Goal: Information Seeking & Learning: Learn about a topic

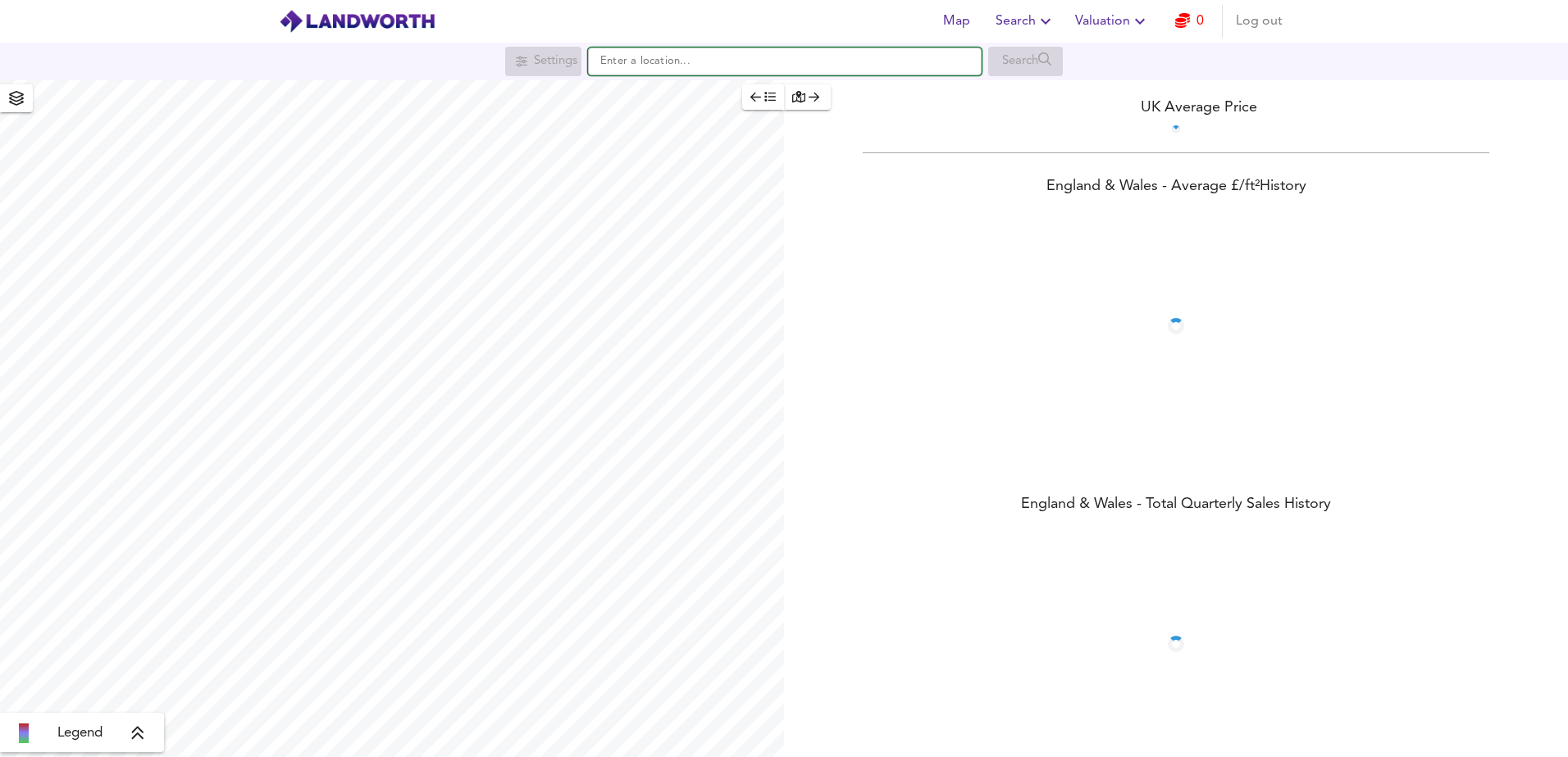
click at [767, 58] on input "text" at bounding box center [785, 61] width 393 height 28
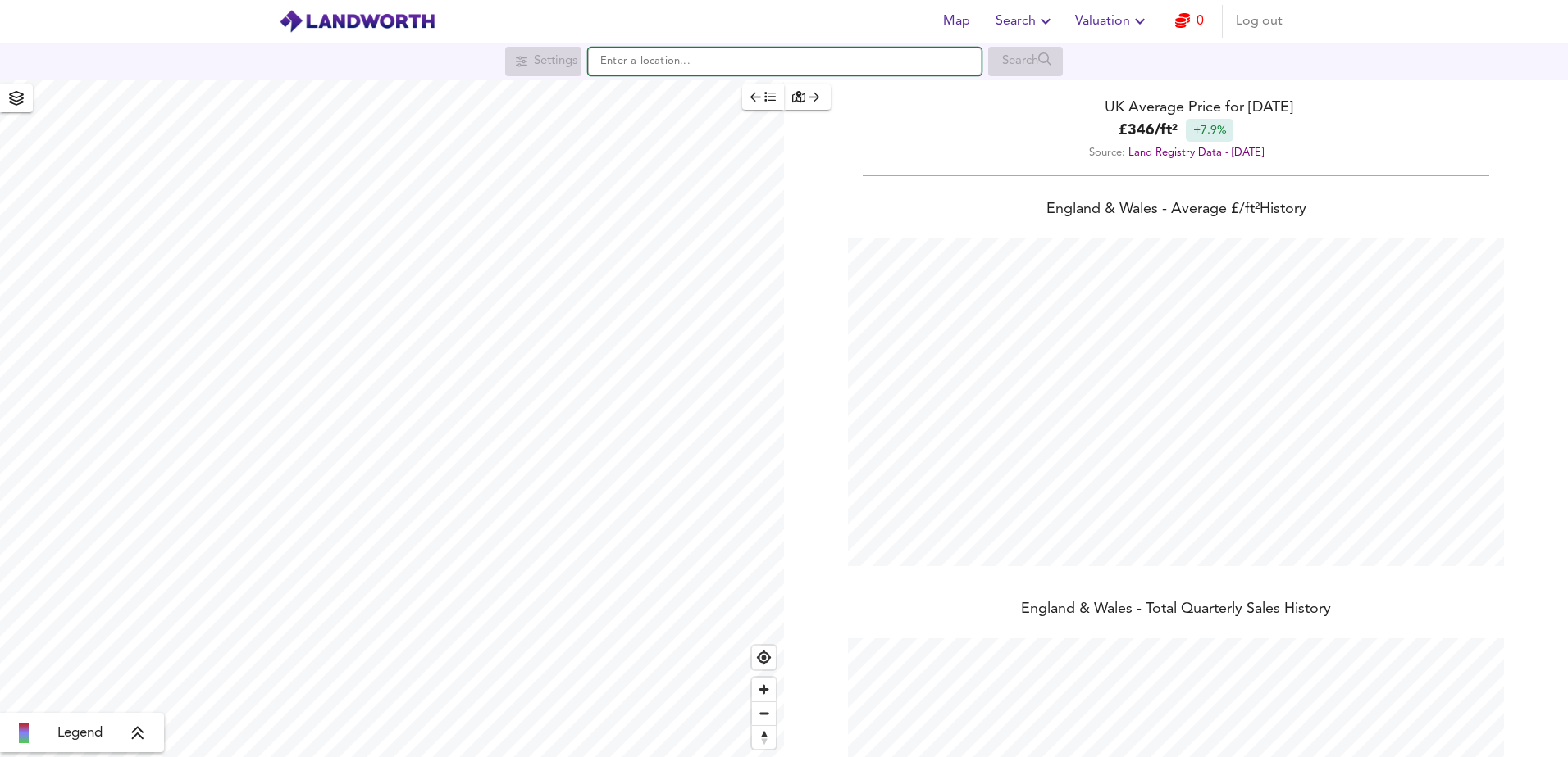
scroll to position [757, 1568]
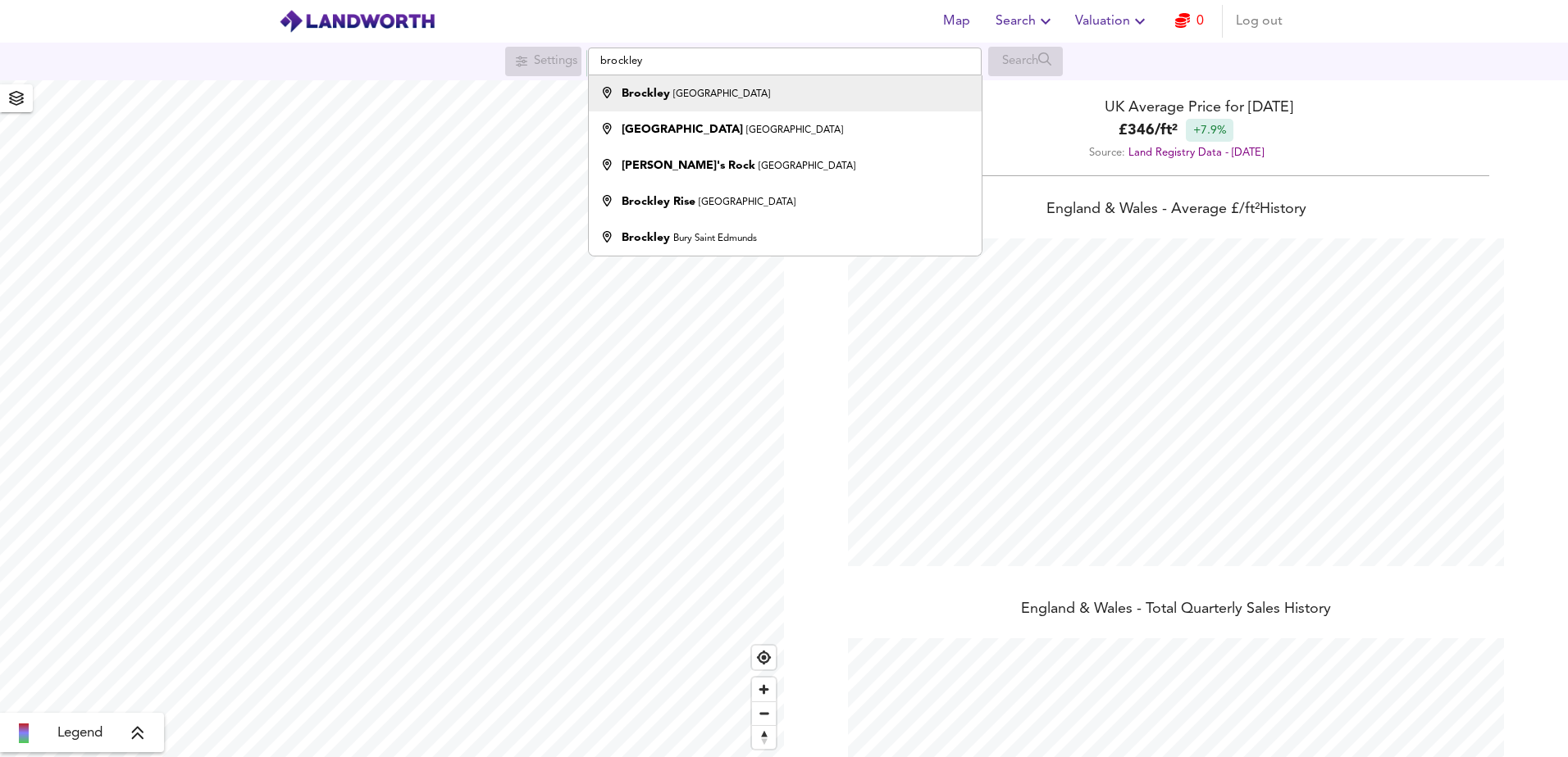
click at [696, 97] on small "[GEOGRAPHIC_DATA]" at bounding box center [721, 94] width 97 height 9
type input "Brockley, [GEOGRAPHIC_DATA]"
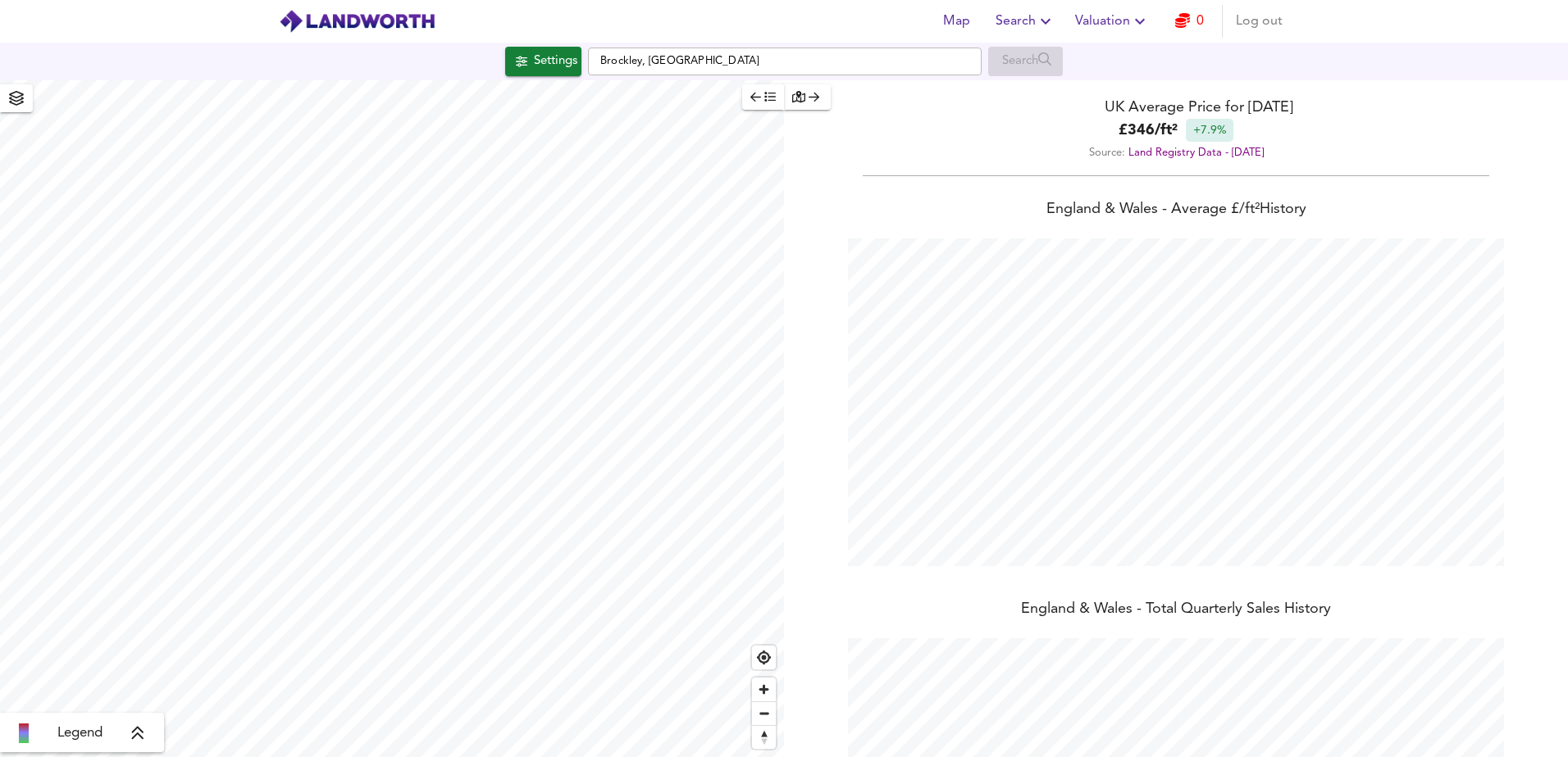
checkbox input "false"
checkbox input "true"
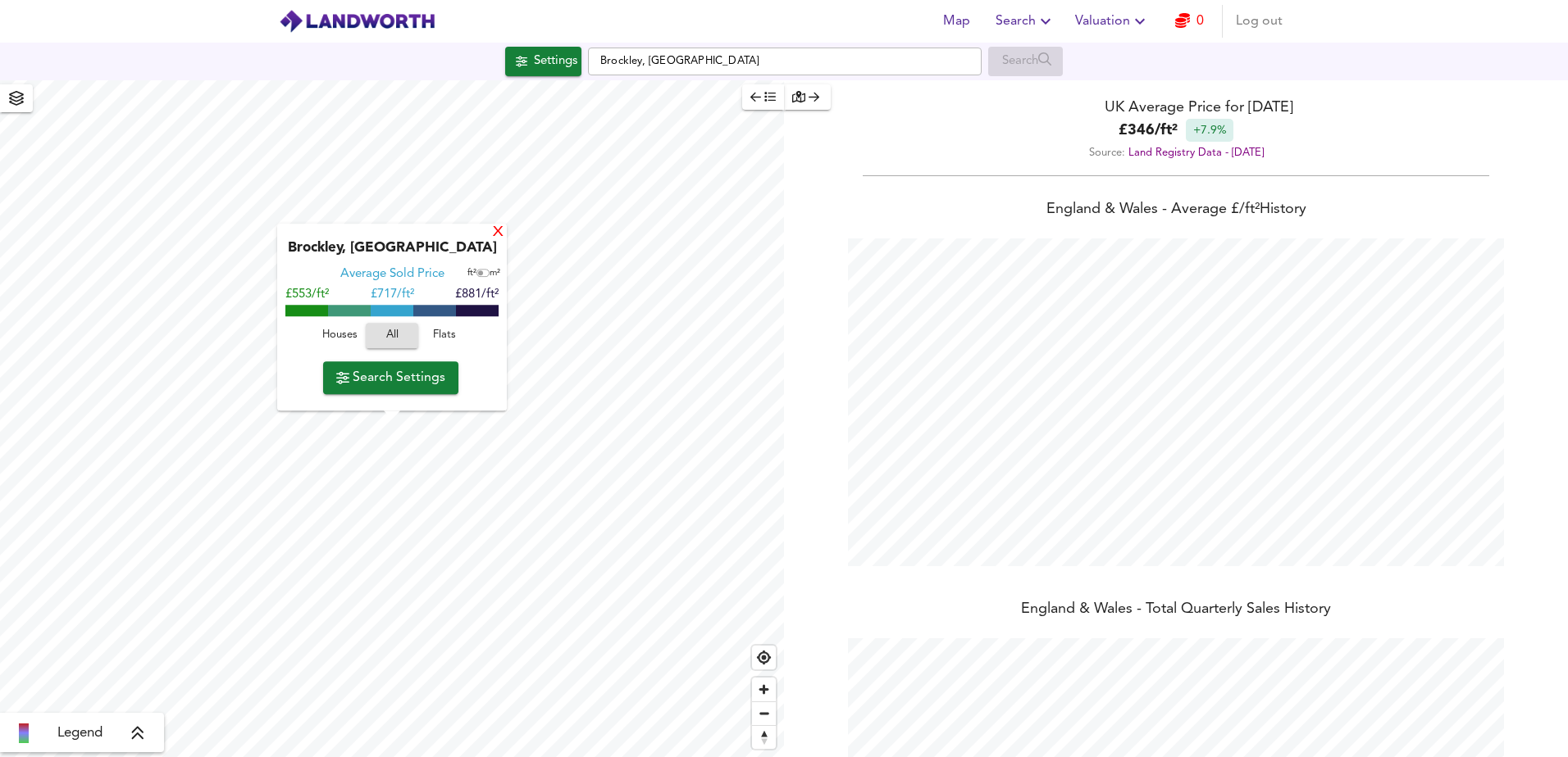
click at [493, 238] on div "X" at bounding box center [498, 233] width 14 height 16
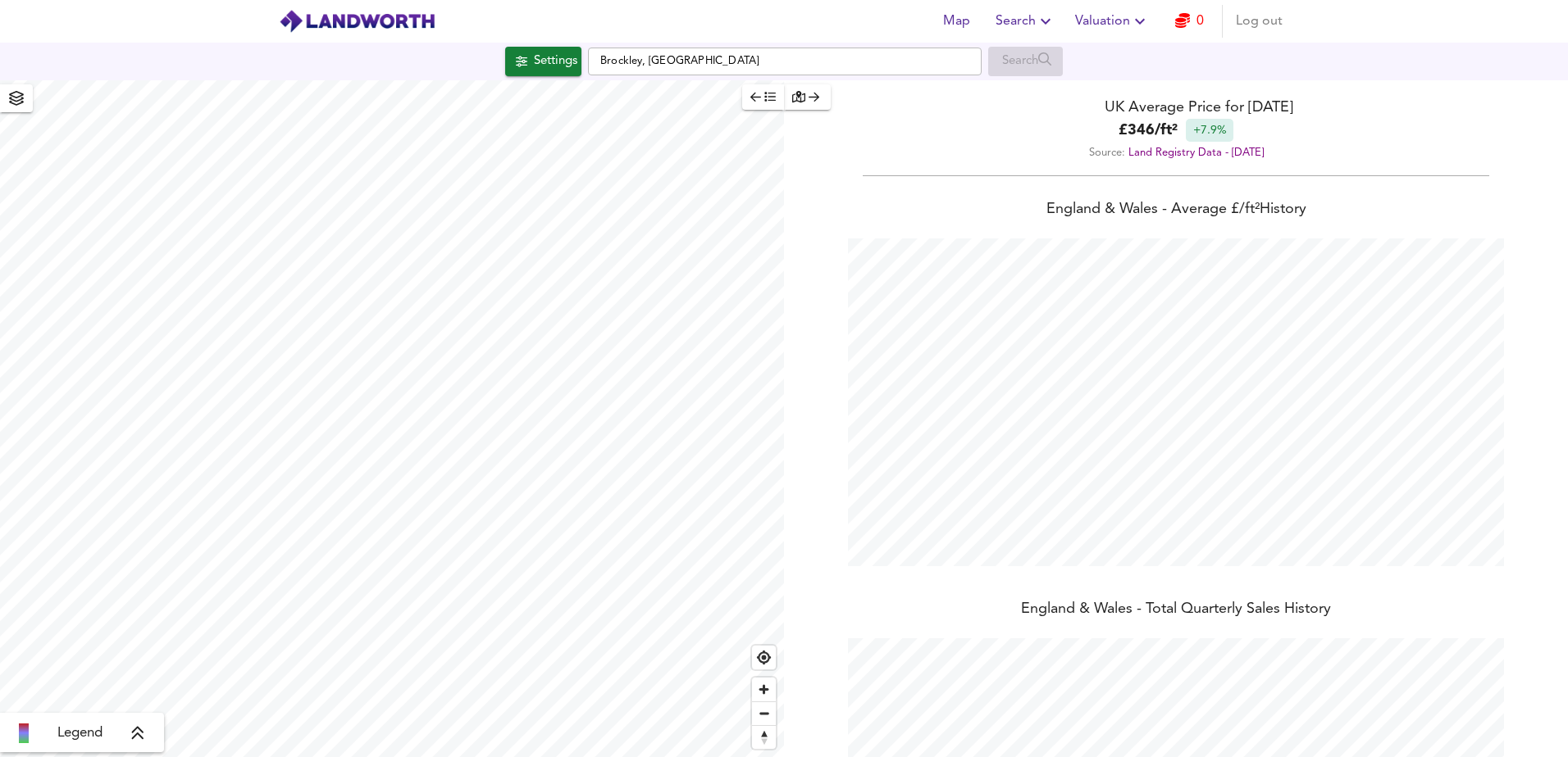
scroll to position [225, 0]
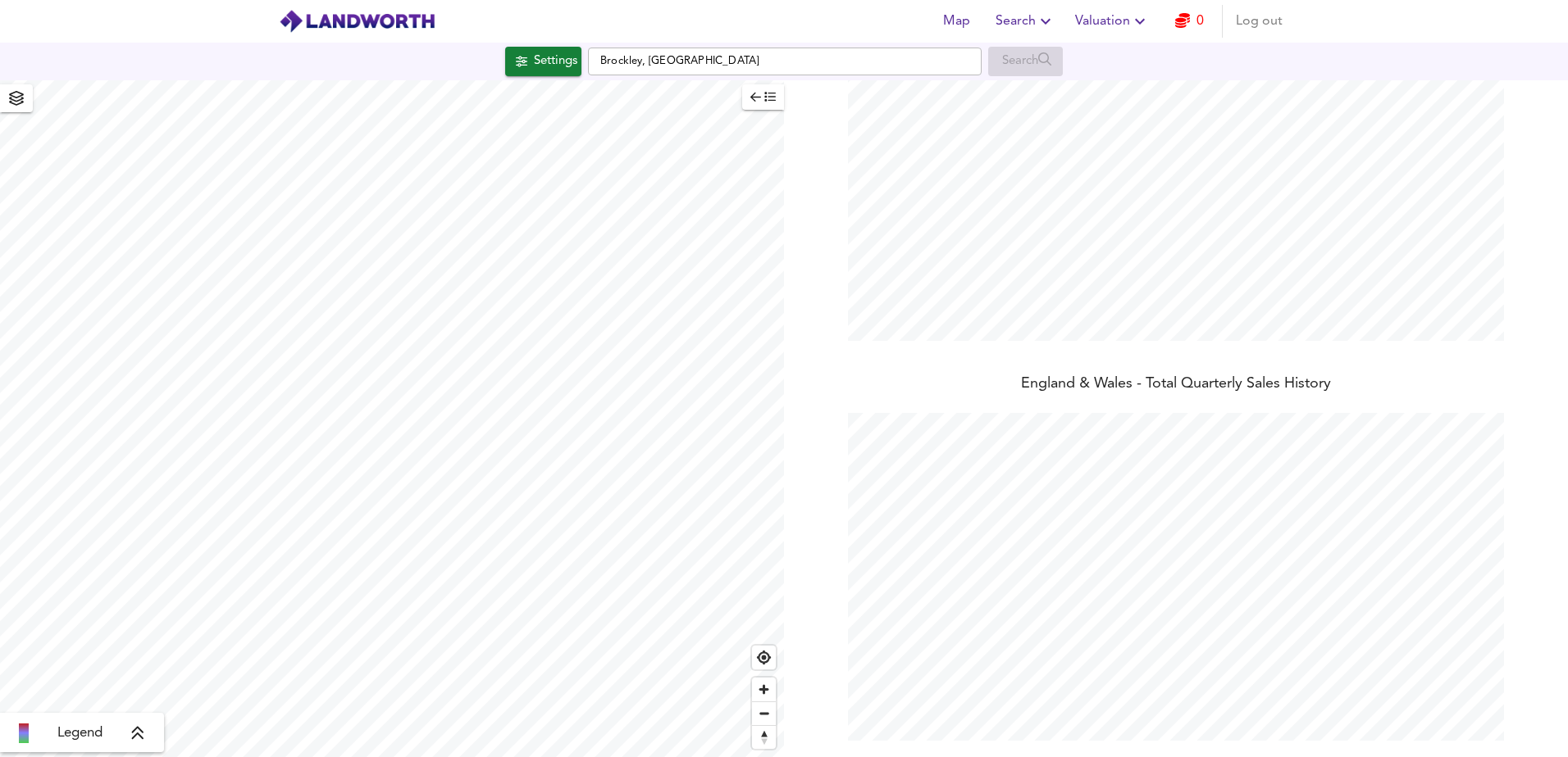
type input "1345"
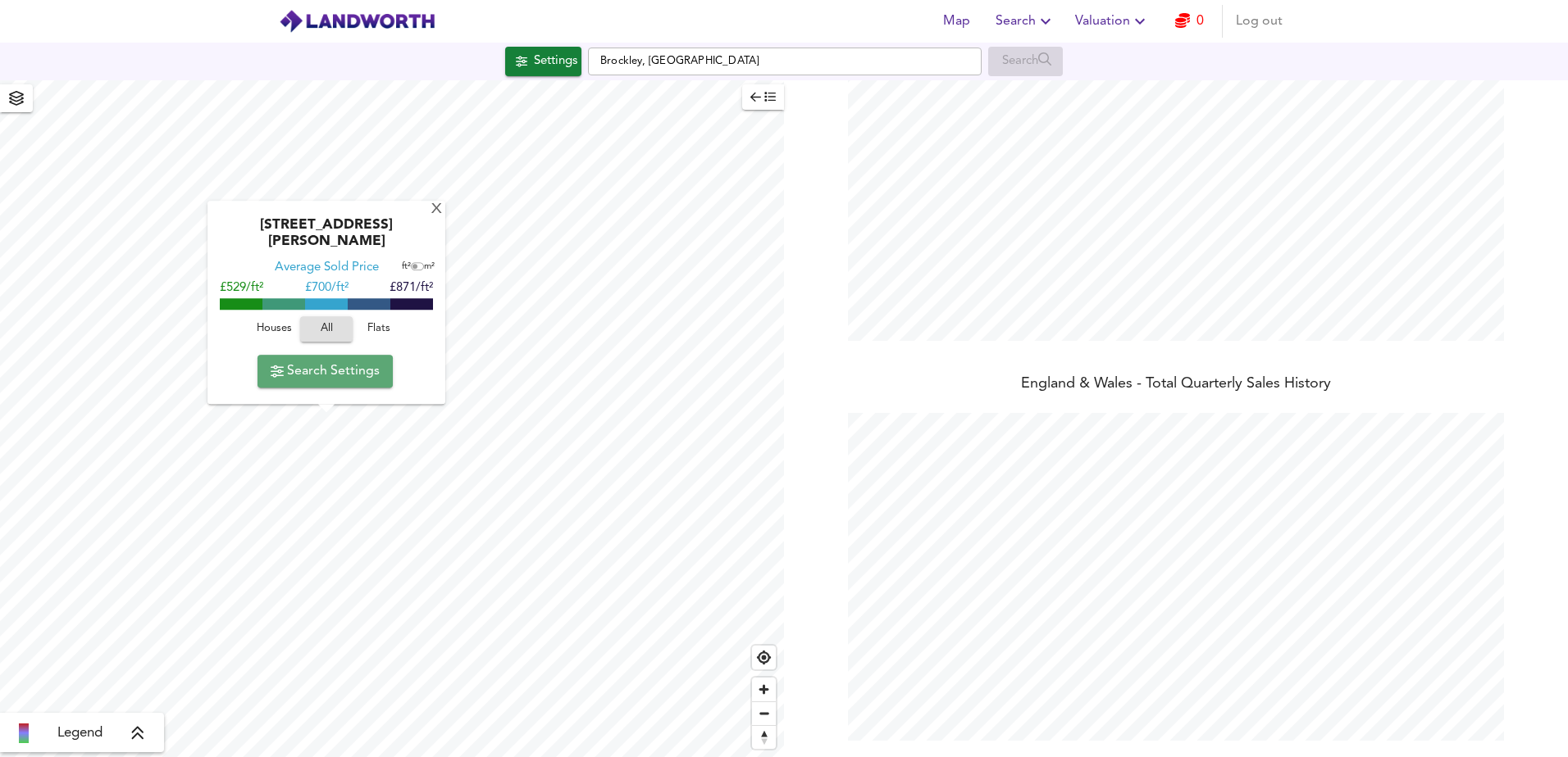
click at [344, 365] on span "Search Settings" at bounding box center [325, 371] width 109 height 23
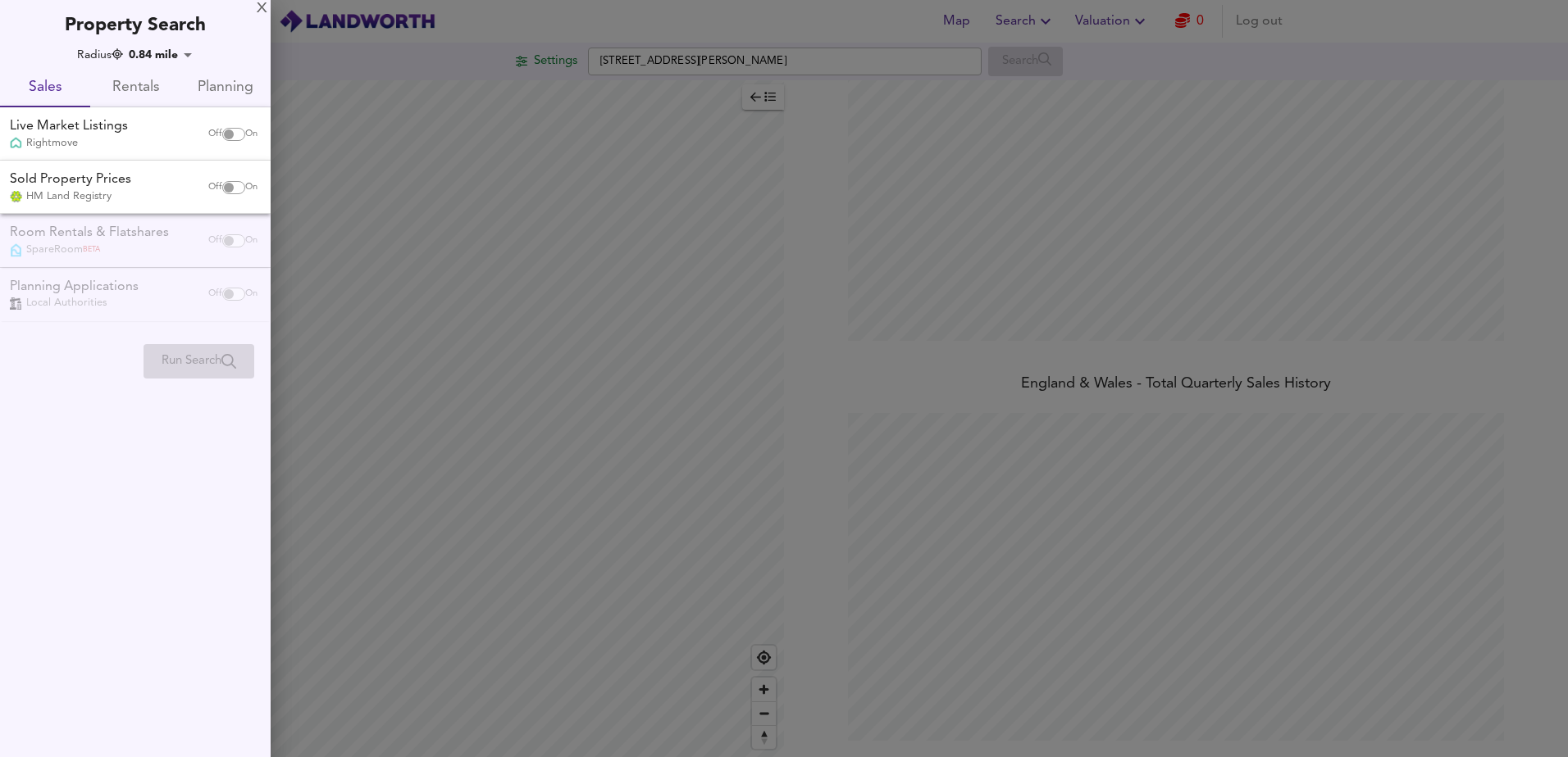
click at [240, 139] on input "checkbox" at bounding box center [229, 134] width 40 height 13
checkbox input "true"
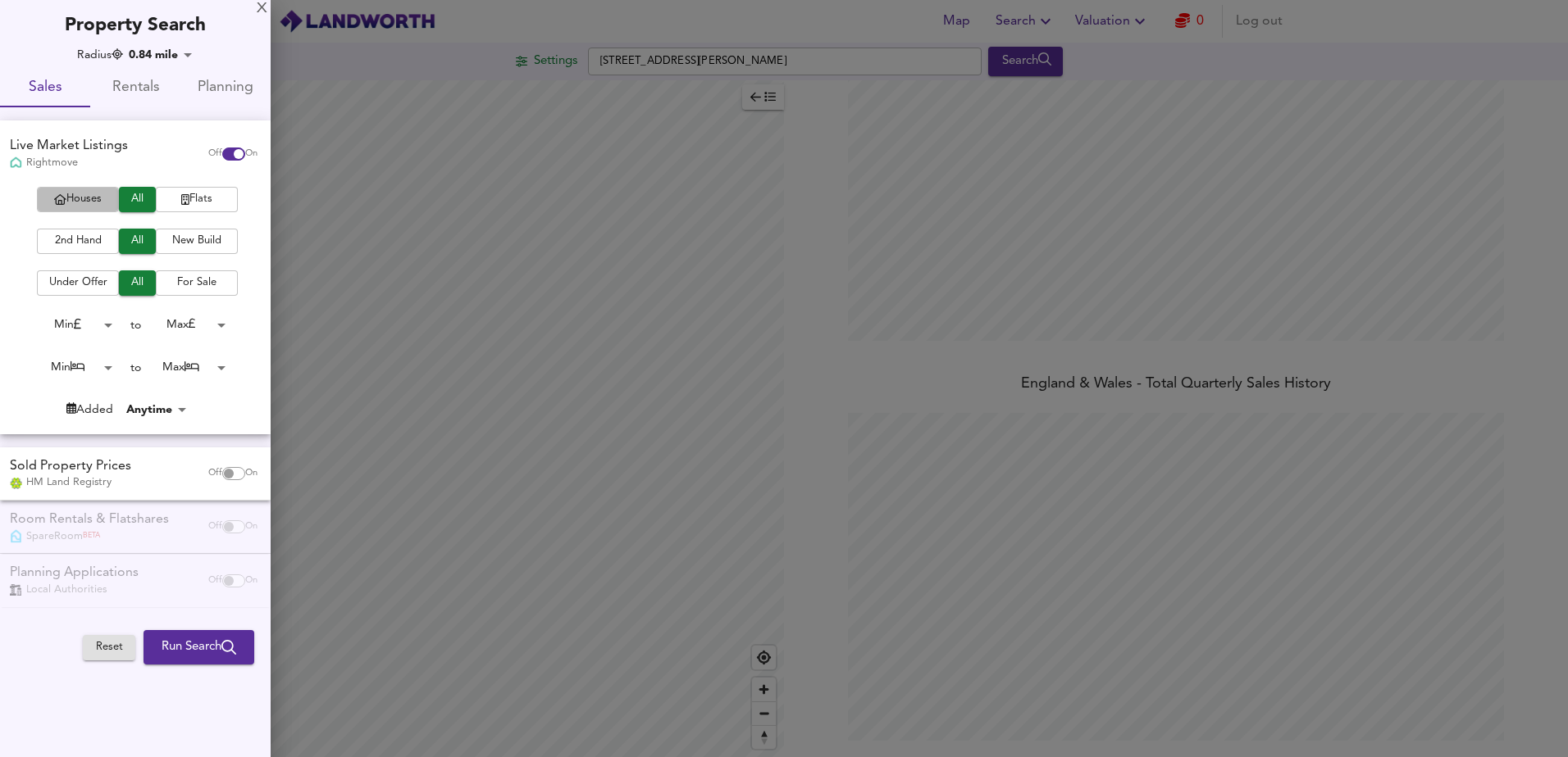
click at [90, 199] on span "Houses" at bounding box center [78, 200] width 66 height 19
click at [84, 247] on span "2nd Hand" at bounding box center [78, 241] width 66 height 19
click at [186, 277] on span "For Sale" at bounding box center [197, 283] width 66 height 19
click at [104, 326] on body "Map Search Valuation 0 Log out Settings [GEOGRAPHIC_DATA][PERSON_NAME] Search L…" at bounding box center [784, 378] width 1568 height 757
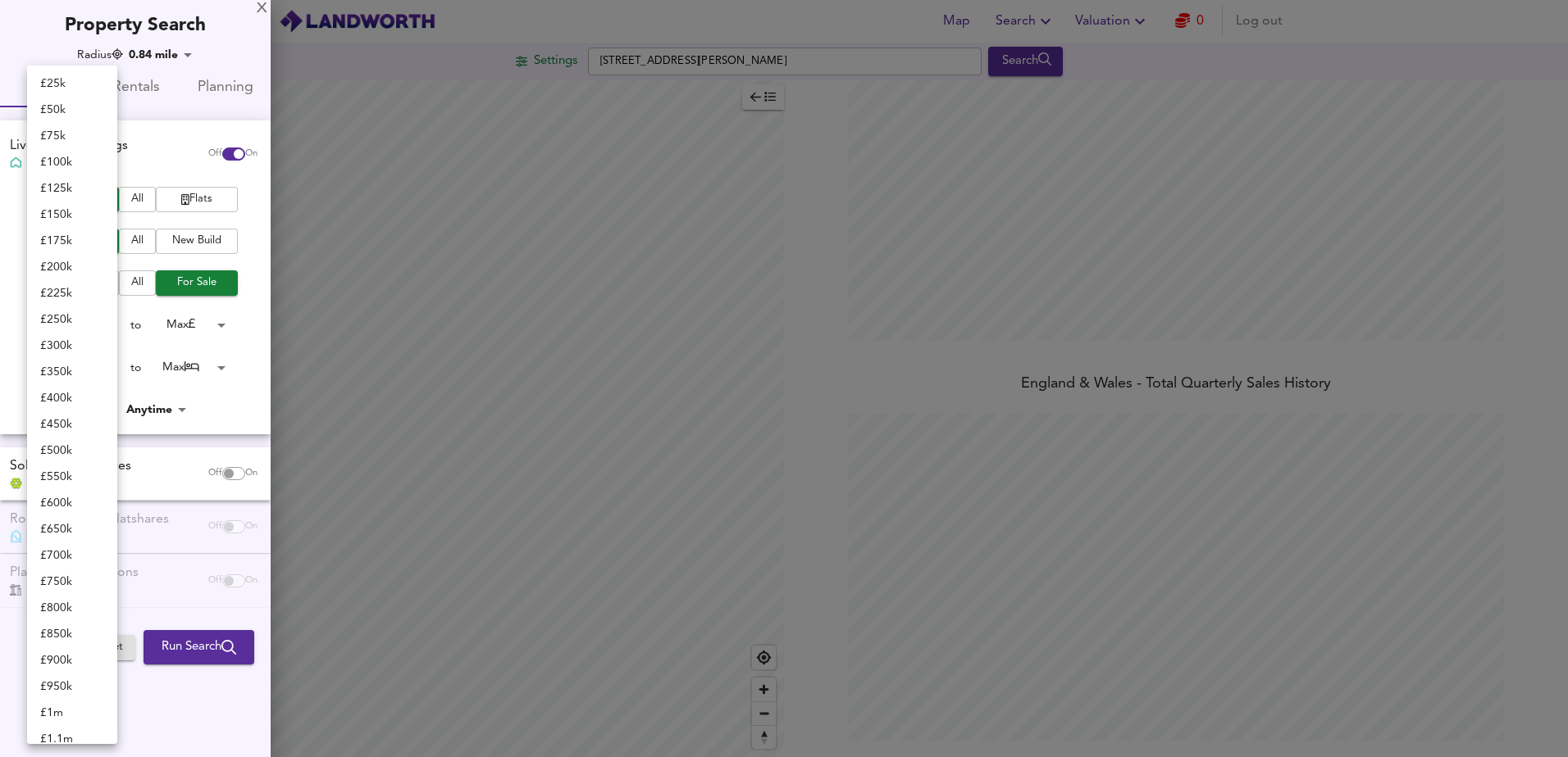
scroll to position [55, 0]
click at [49, 547] on li "£ 700k" at bounding box center [72, 554] width 91 height 26
type input "700000"
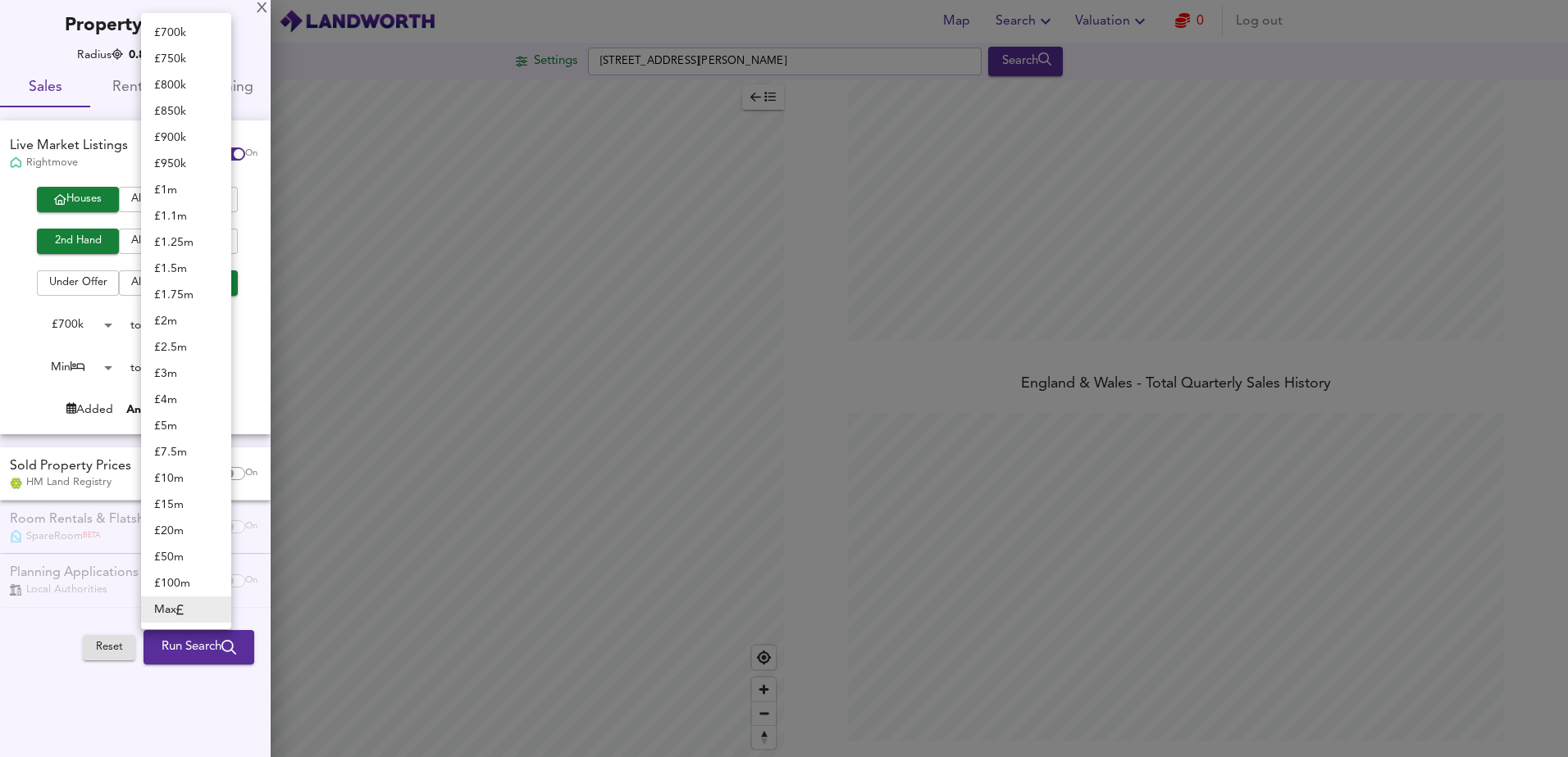
click at [196, 320] on body "Map Search Valuation 0 Log out Settings [GEOGRAPHIC_DATA][PERSON_NAME] Search L…" at bounding box center [784, 378] width 1568 height 757
click at [193, 221] on li "£ 1.1m" at bounding box center [186, 216] width 91 height 26
type input "1100000"
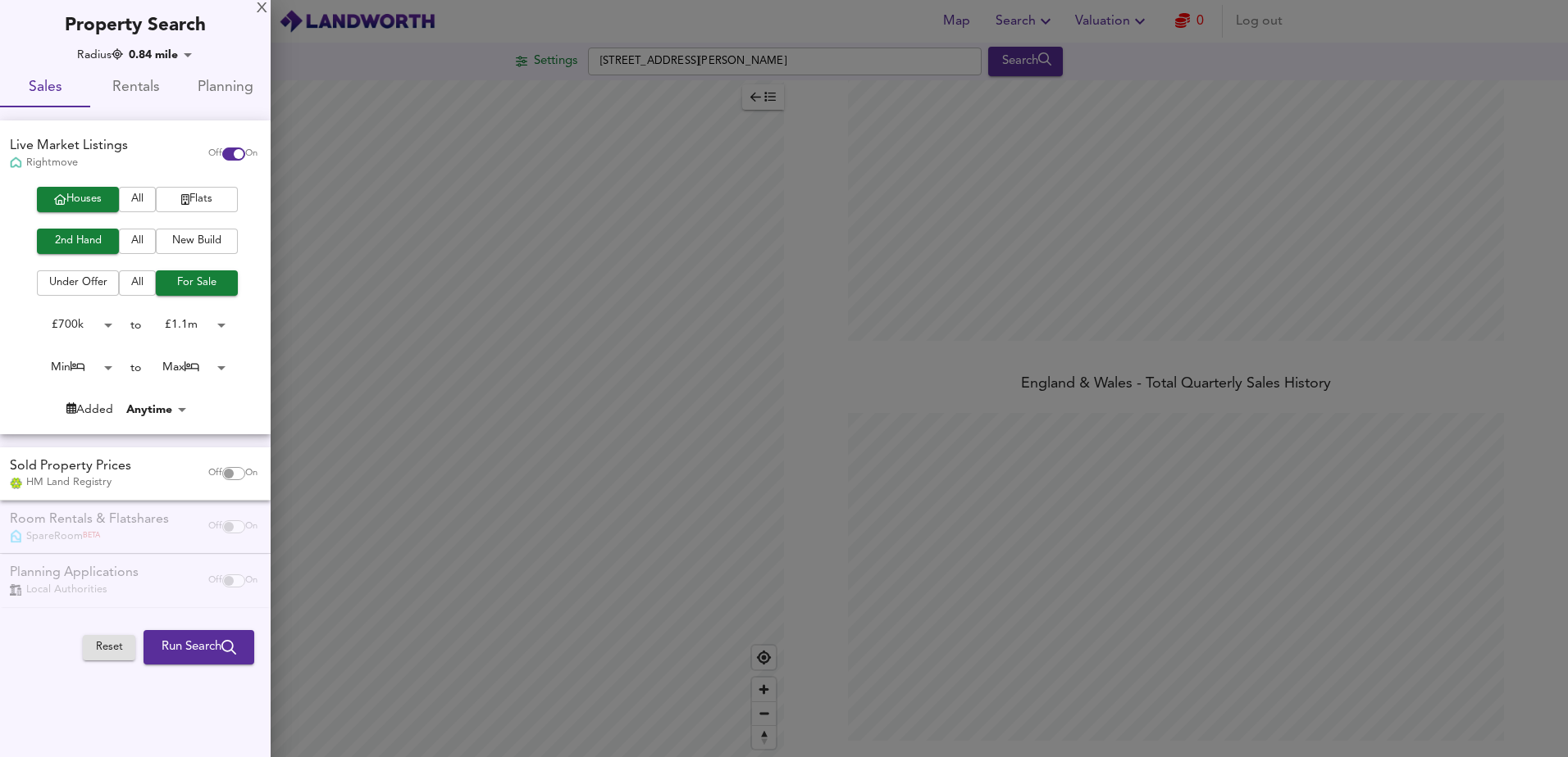
click at [204, 660] on button "Run Search" at bounding box center [198, 648] width 110 height 34
